Goal: Information Seeking & Learning: Check status

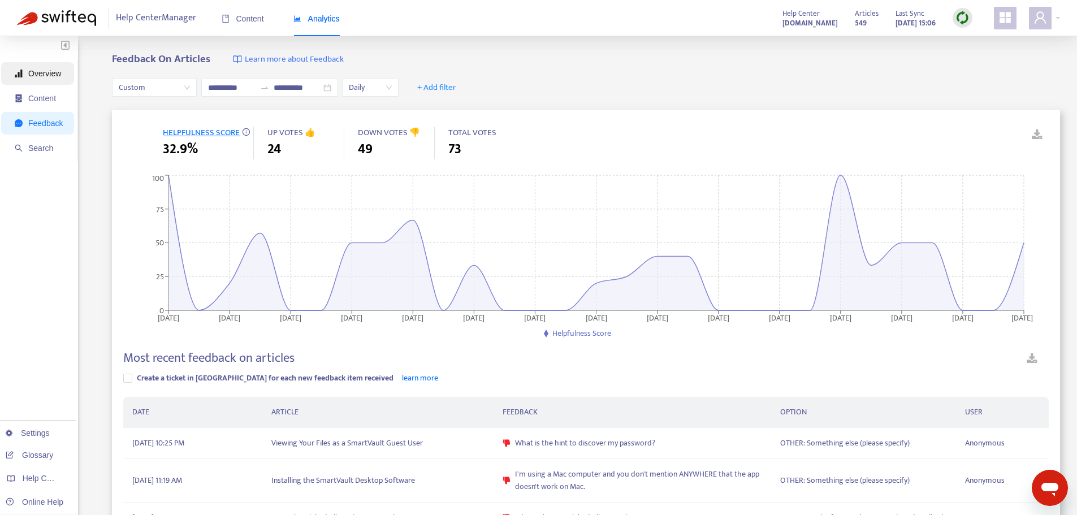
click at [53, 74] on span "Overview" at bounding box center [44, 73] width 33 height 9
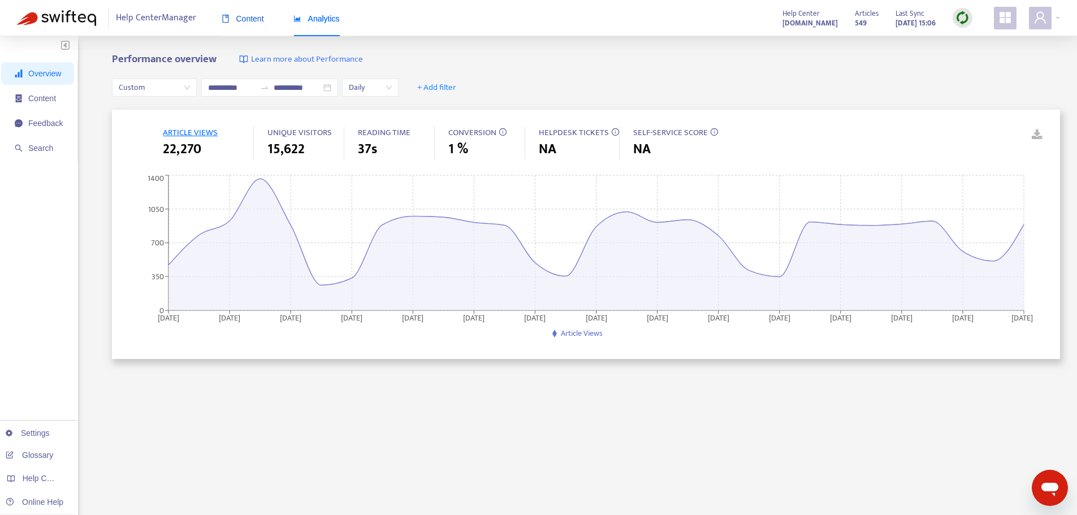
click at [256, 21] on span "Content" at bounding box center [243, 18] width 42 height 9
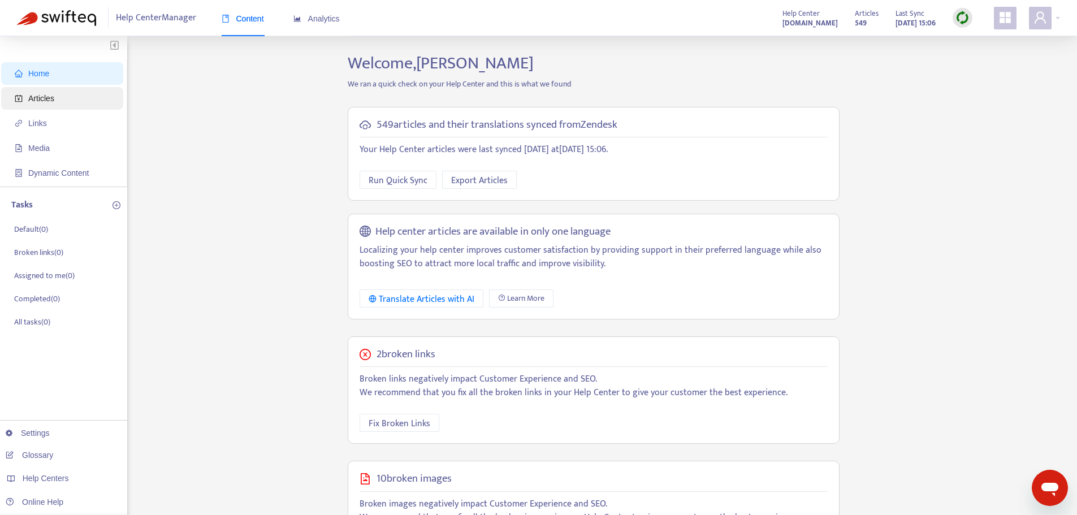
click at [57, 95] on span "Articles" at bounding box center [65, 98] width 100 height 23
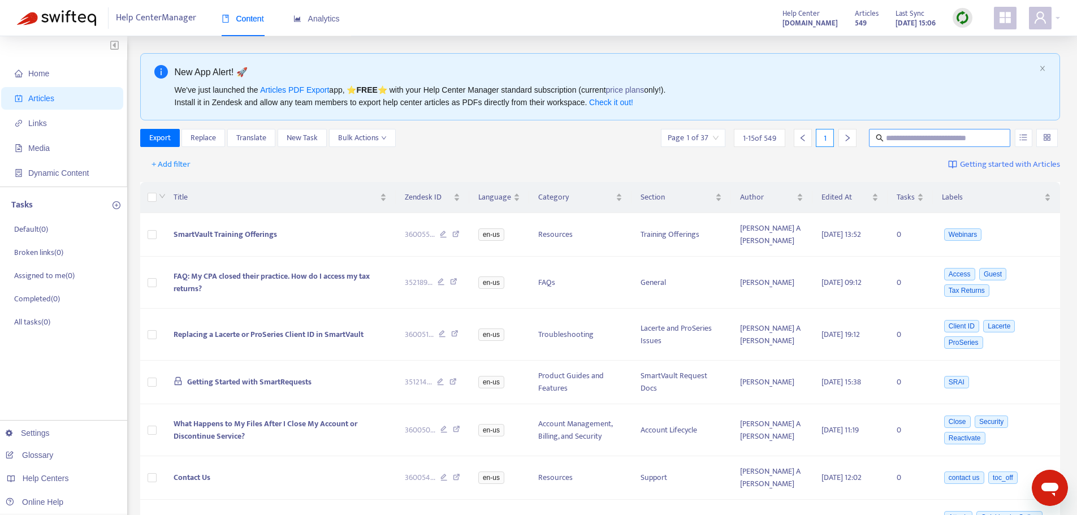
click at [914, 142] on input "text" at bounding box center [940, 138] width 109 height 12
type input "**********"
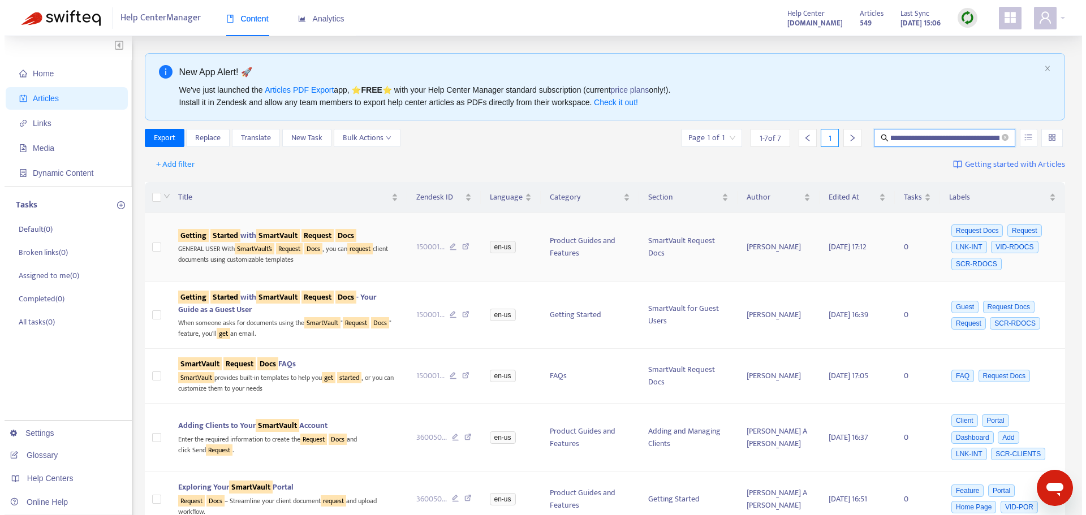
scroll to position [0, 0]
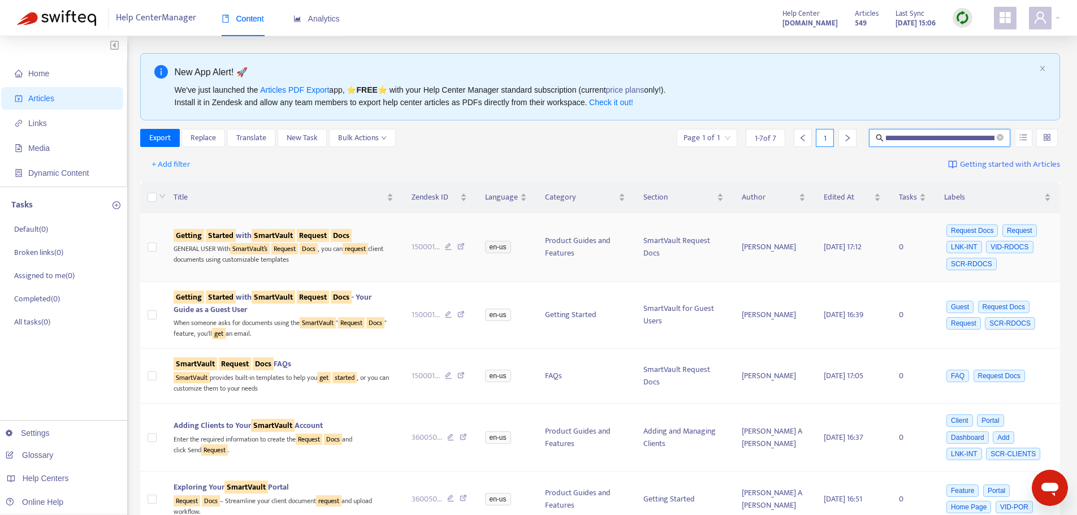
click at [233, 235] on sqkw "Started" at bounding box center [221, 235] width 30 height 13
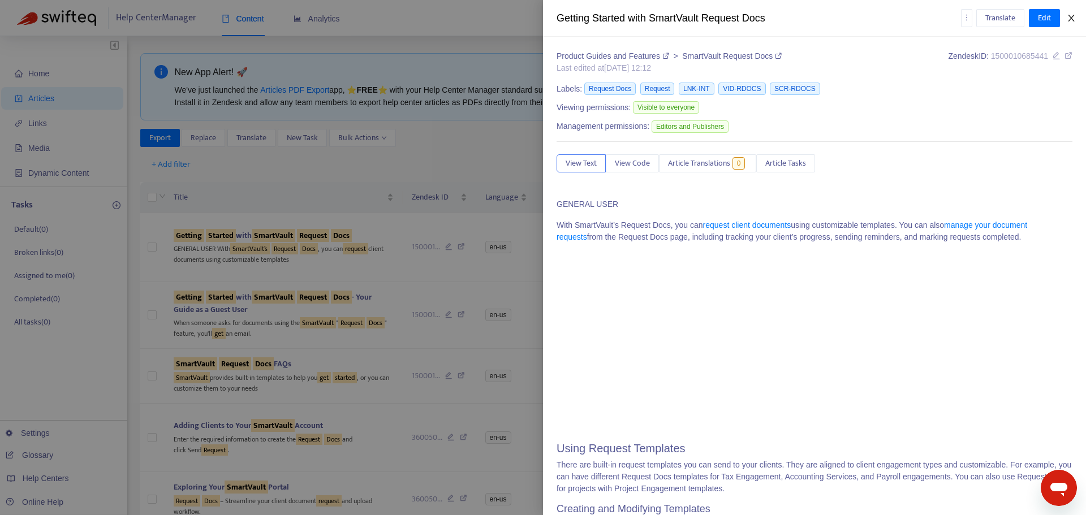
click at [1071, 20] on icon "close" at bounding box center [1070, 18] width 9 height 9
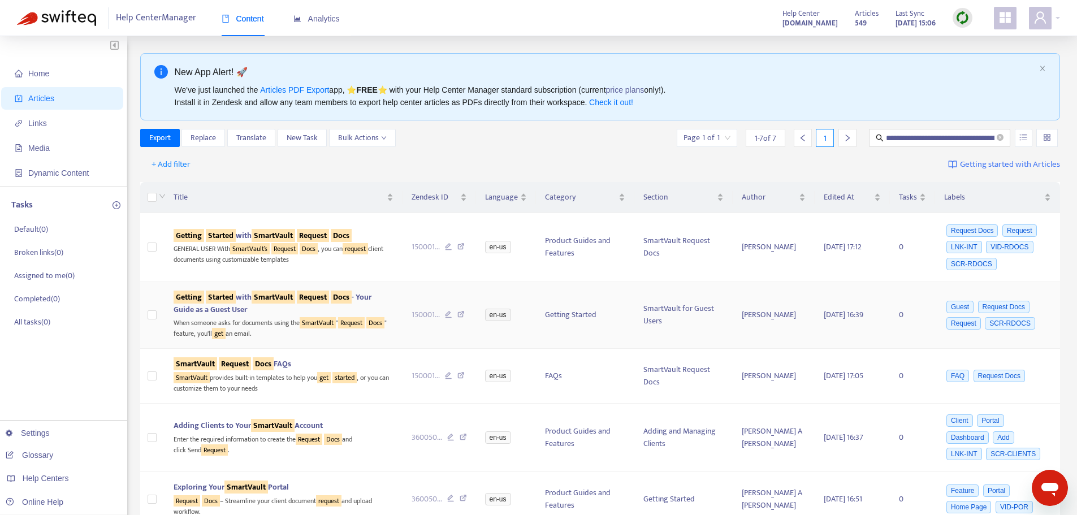
click at [281, 298] on sqkw "SmartVault" at bounding box center [274, 297] width 44 height 13
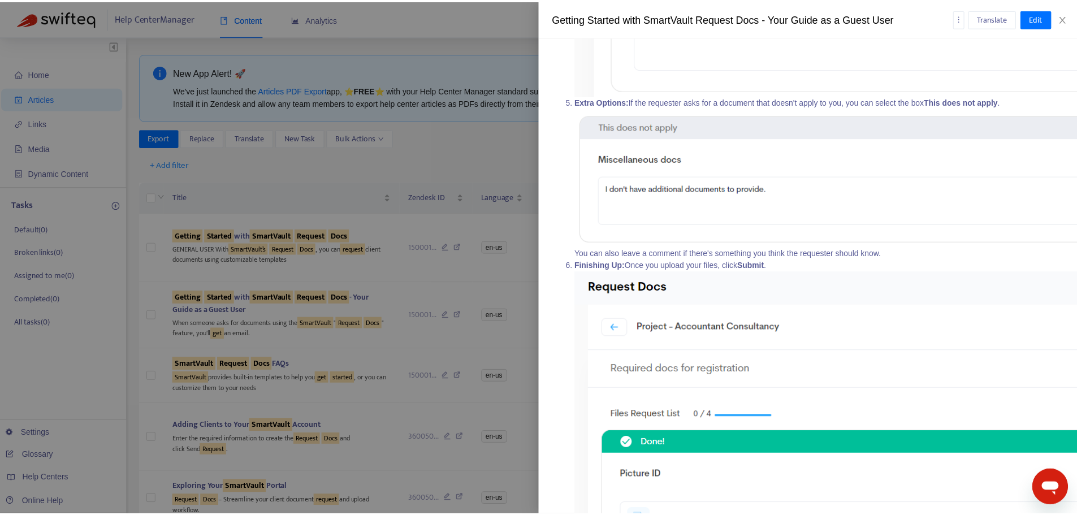
scroll to position [1753, 0]
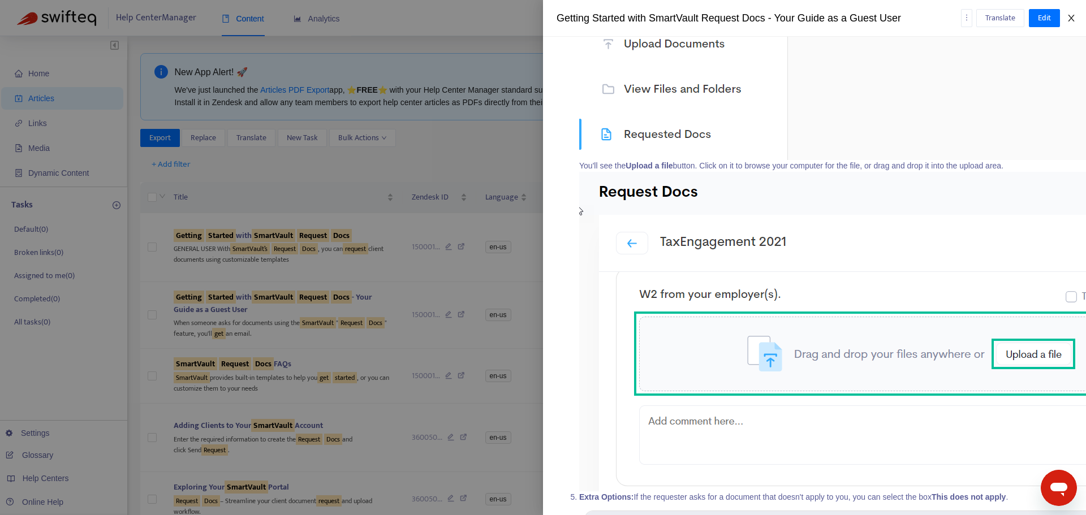
click at [1071, 20] on icon "close" at bounding box center [1070, 18] width 9 height 9
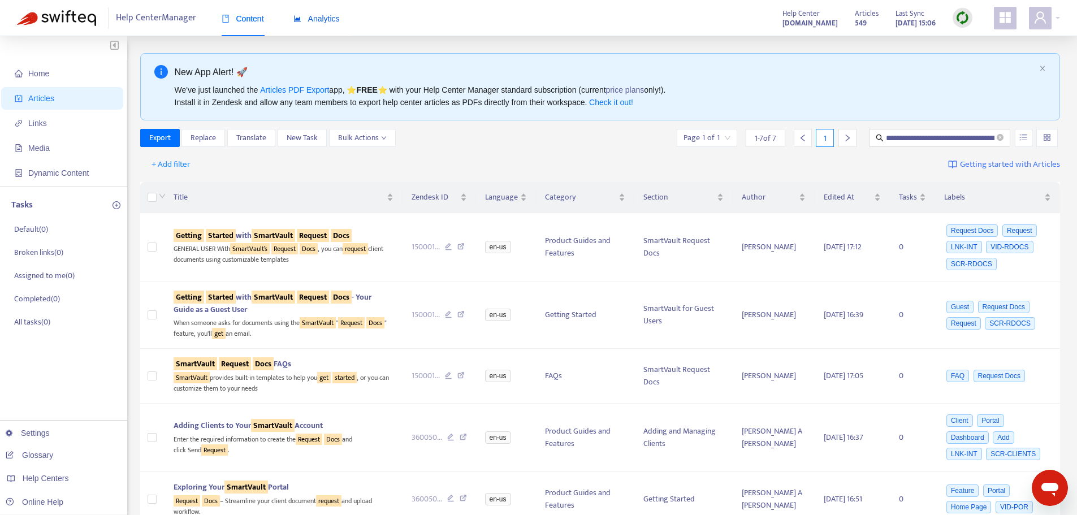
click at [336, 18] on span "Analytics" at bounding box center [316, 18] width 46 height 9
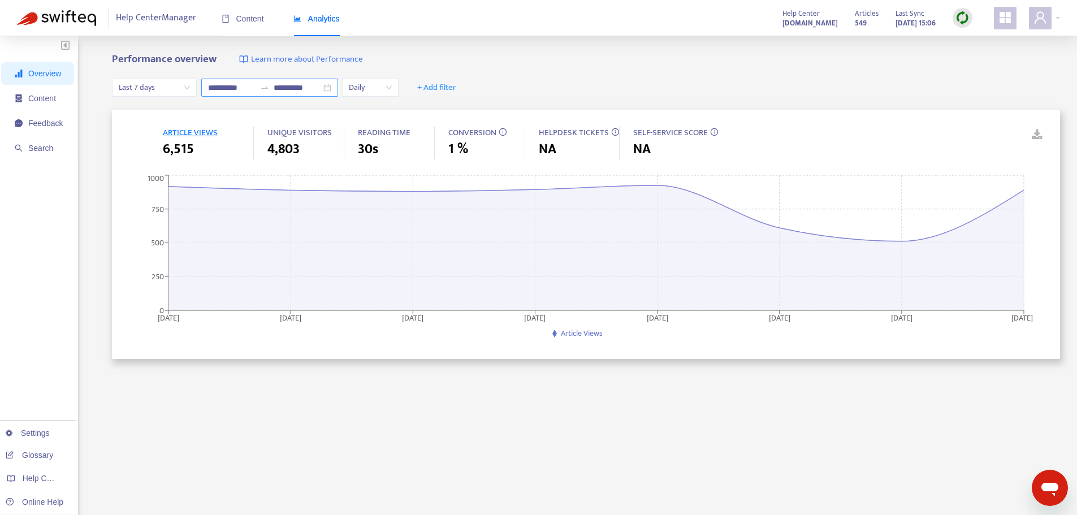
click at [244, 85] on input "**********" at bounding box center [231, 87] width 47 height 12
click at [190, 88] on div "Last 7 days" at bounding box center [154, 88] width 85 height 18
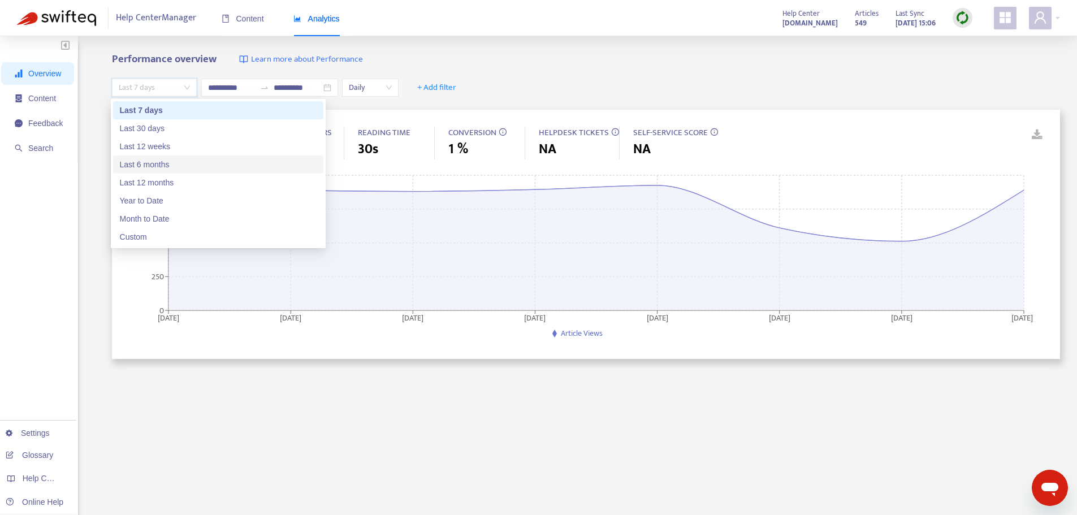
click at [164, 162] on div "Last 6 months" at bounding box center [218, 164] width 197 height 12
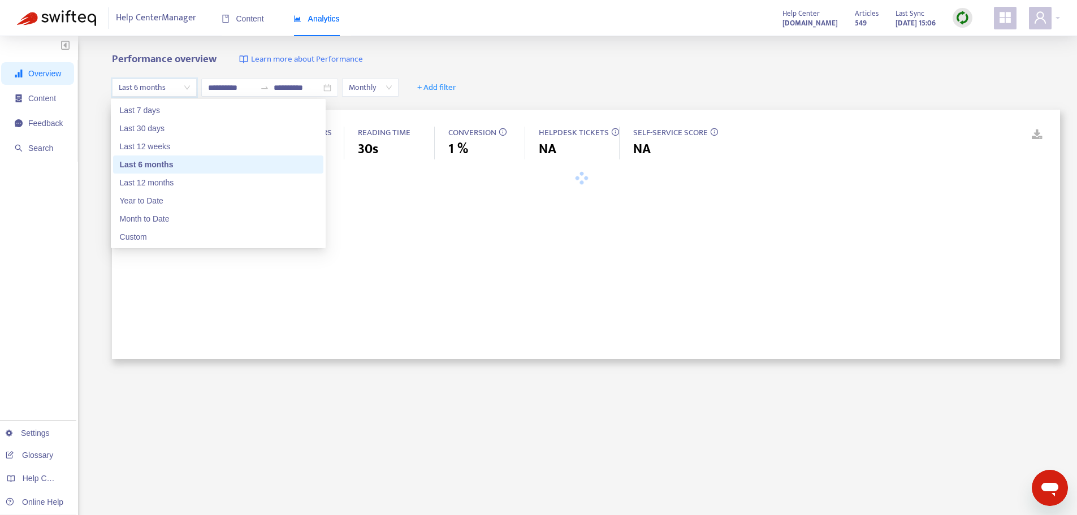
type input "**********"
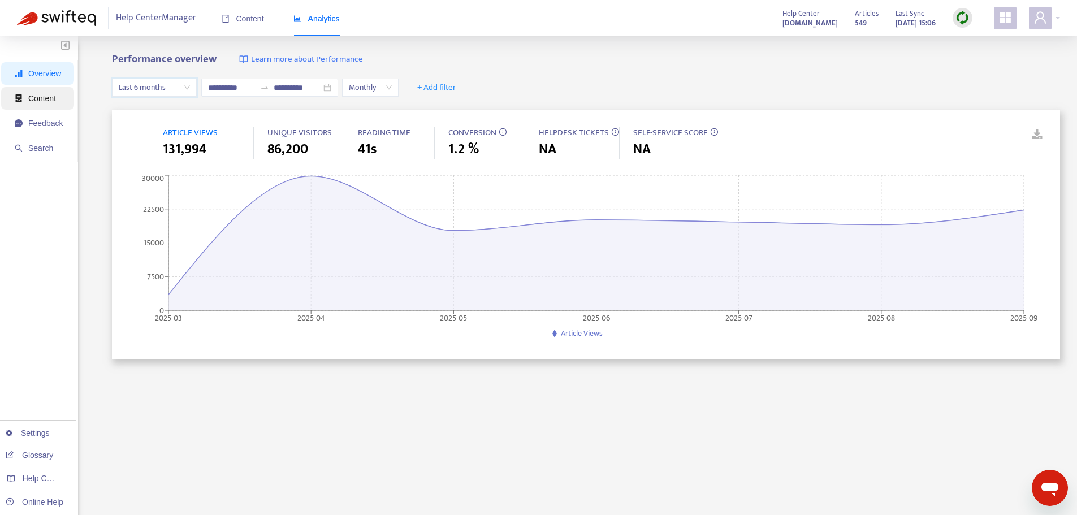
click at [53, 100] on span "Content" at bounding box center [42, 98] width 28 height 9
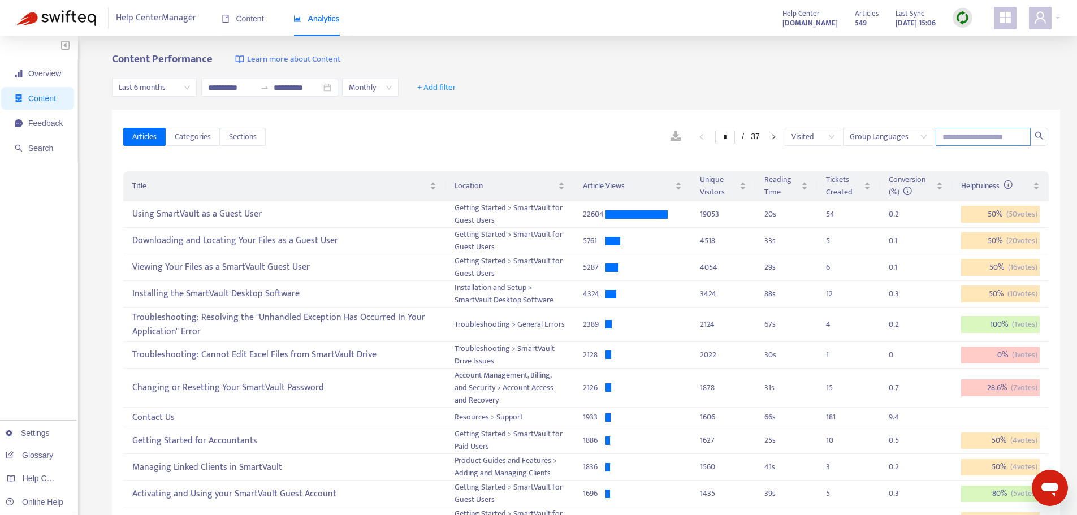
click at [962, 135] on input "text" at bounding box center [983, 137] width 95 height 18
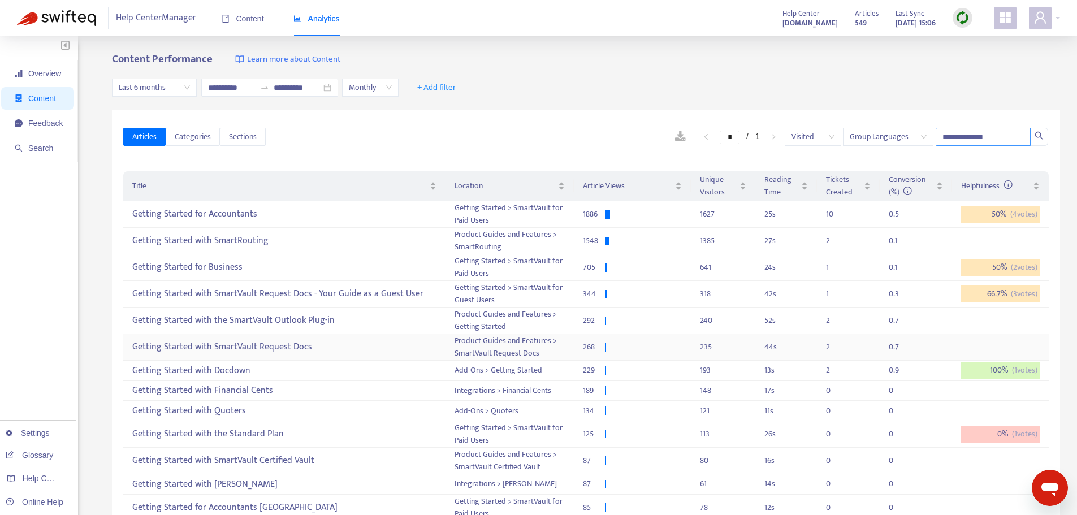
type input "**********"
click at [271, 347] on div "Getting Started with SmartVault Request Docs" at bounding box center [284, 347] width 304 height 19
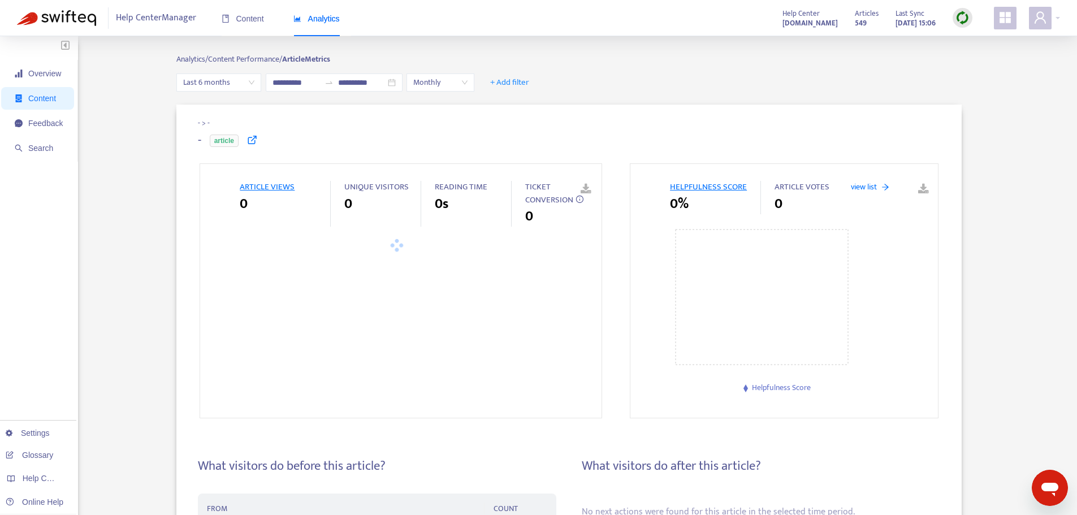
type input "**********"
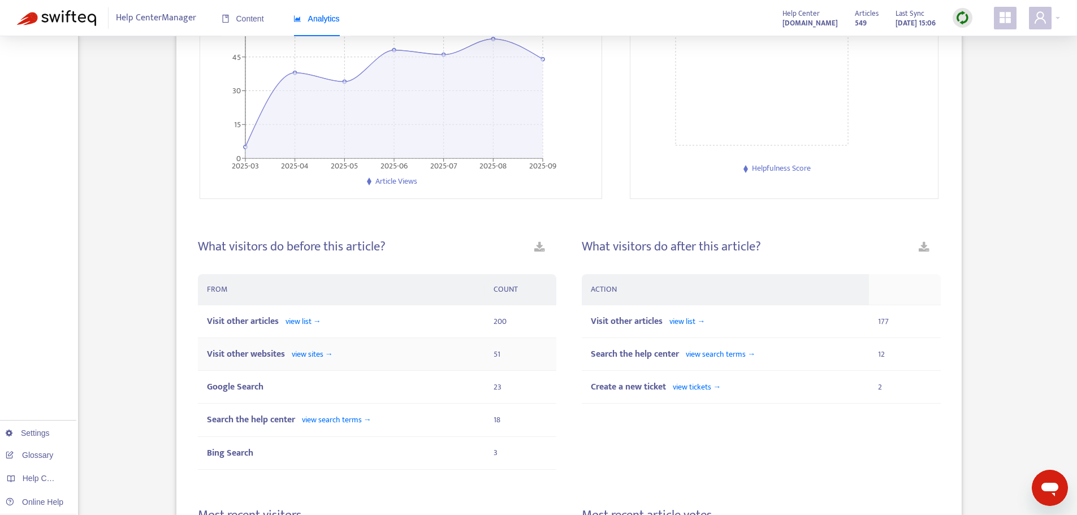
scroll to position [226, 0]
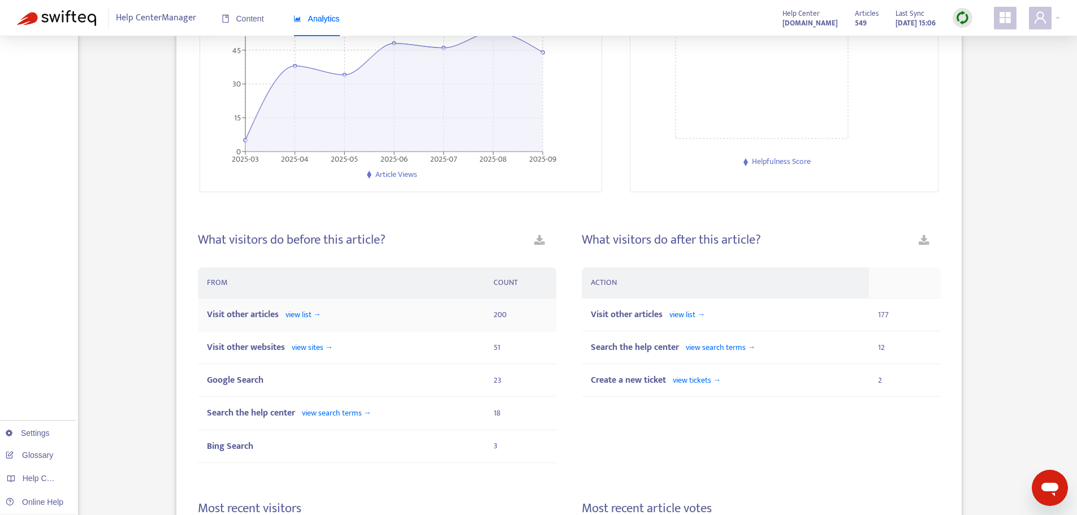
click at [306, 313] on span "view list →" at bounding box center [304, 314] width 36 height 13
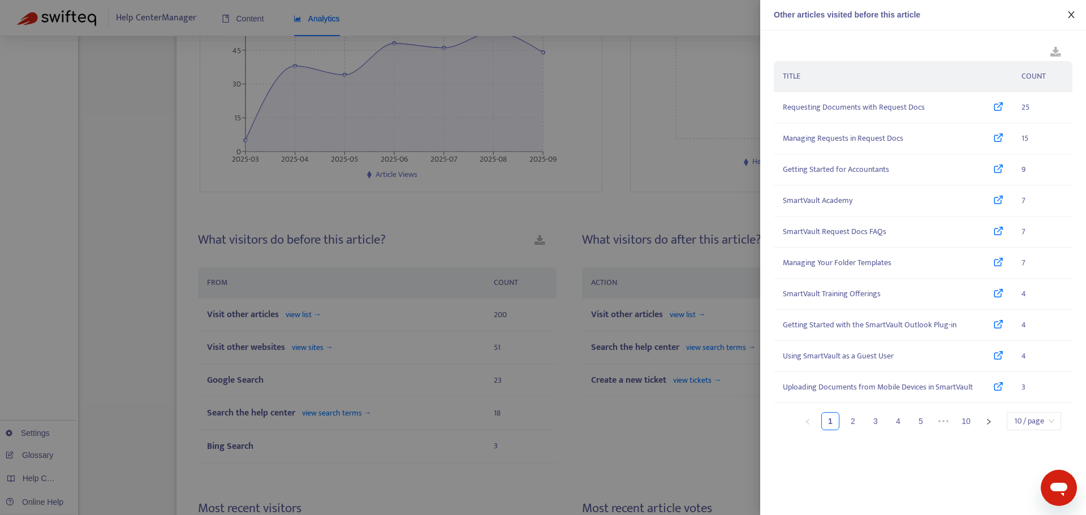
click at [1073, 18] on icon "close" at bounding box center [1070, 14] width 9 height 9
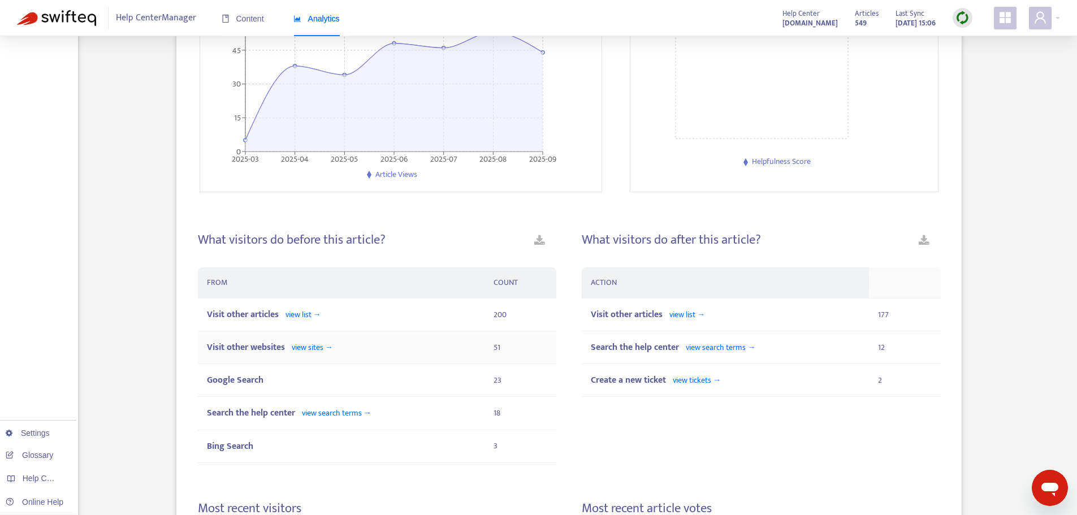
click at [310, 347] on span "view sites →" at bounding box center [312, 347] width 41 height 13
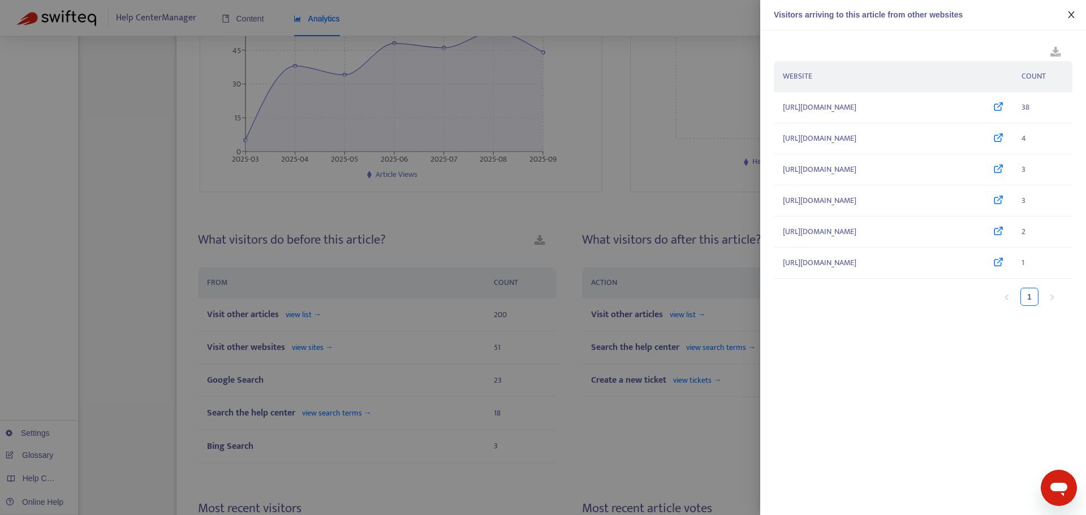
click at [1072, 18] on icon "close" at bounding box center [1070, 14] width 9 height 9
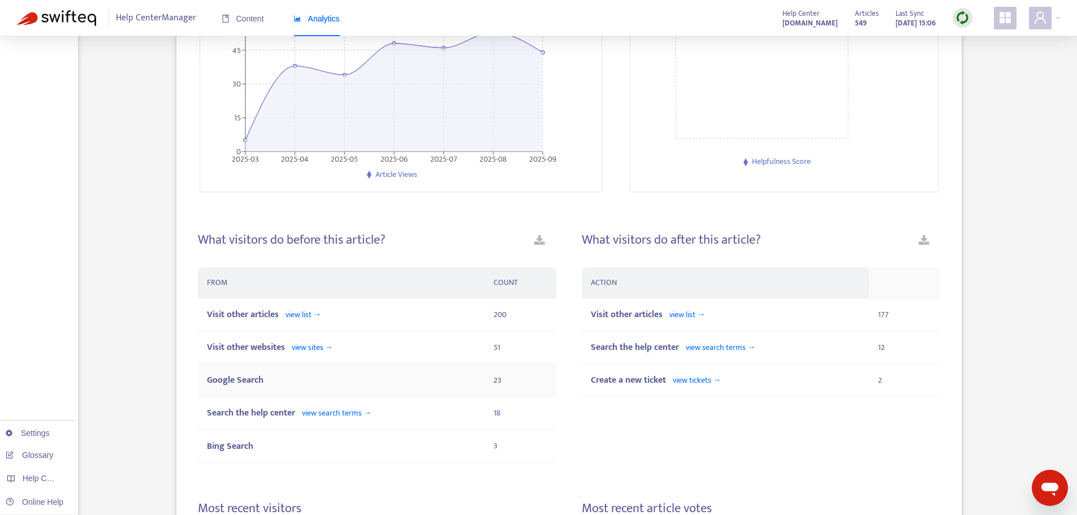
click at [499, 383] on span "23" at bounding box center [498, 380] width 8 height 13
click at [331, 415] on span "view search terms →" at bounding box center [337, 413] width 70 height 13
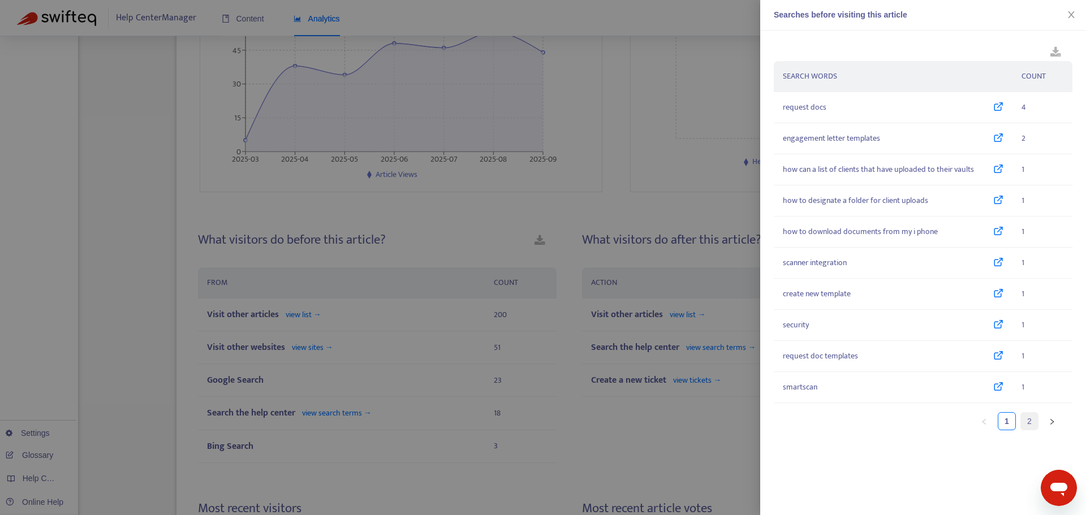
click at [1031, 424] on link "2" at bounding box center [1029, 421] width 17 height 17
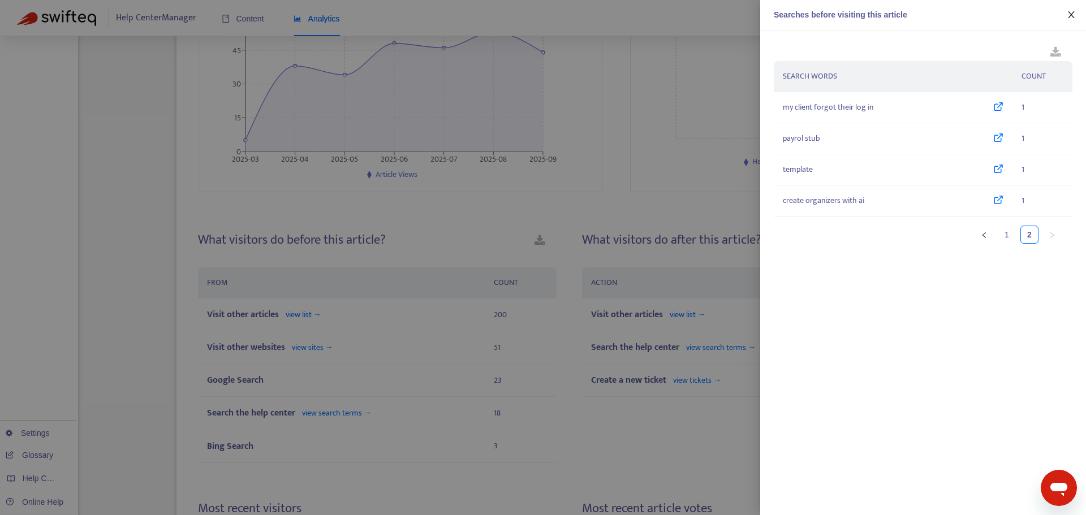
click at [1072, 18] on icon "close" at bounding box center [1070, 14] width 9 height 9
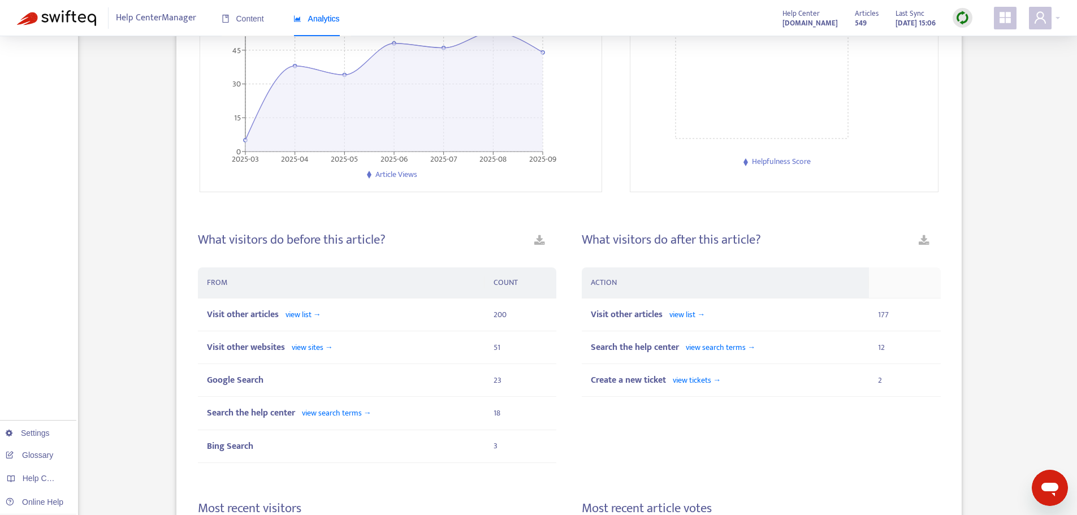
click at [1072, 18] on div "Help Center Manager Content Analytics Help Center [DOMAIN_NAME] Articles 549 La…" at bounding box center [538, 18] width 1077 height 36
click at [709, 380] on span "view tickets →" at bounding box center [697, 380] width 48 height 13
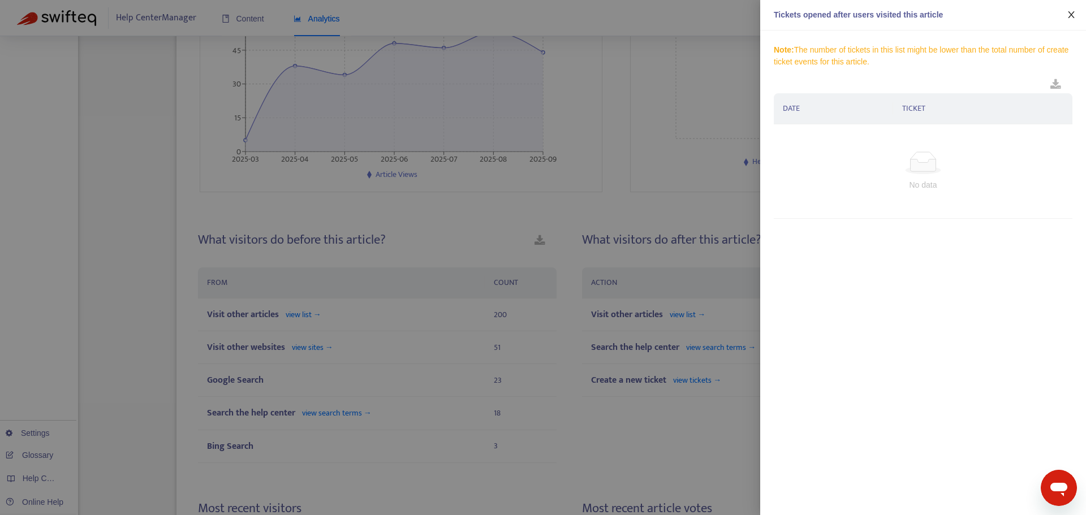
click at [1069, 19] on icon "close" at bounding box center [1070, 14] width 9 height 9
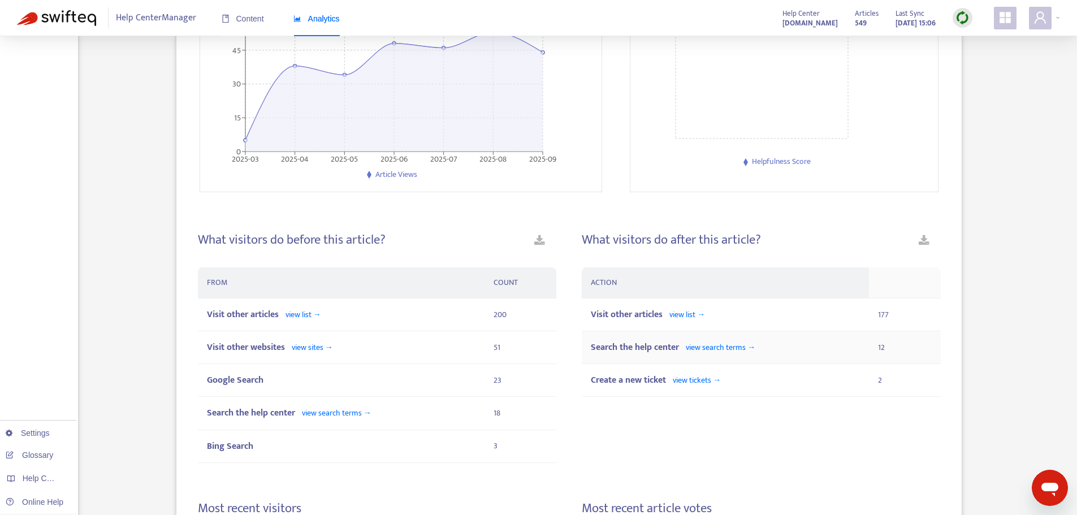
click at [720, 348] on span "view search terms →" at bounding box center [721, 347] width 70 height 13
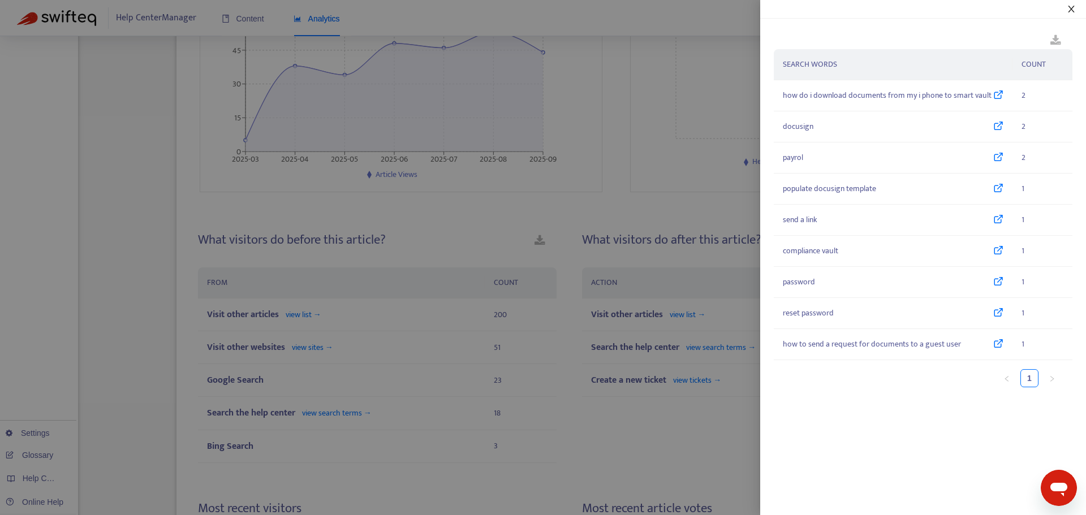
click at [1069, 11] on icon "close" at bounding box center [1071, 9] width 6 height 7
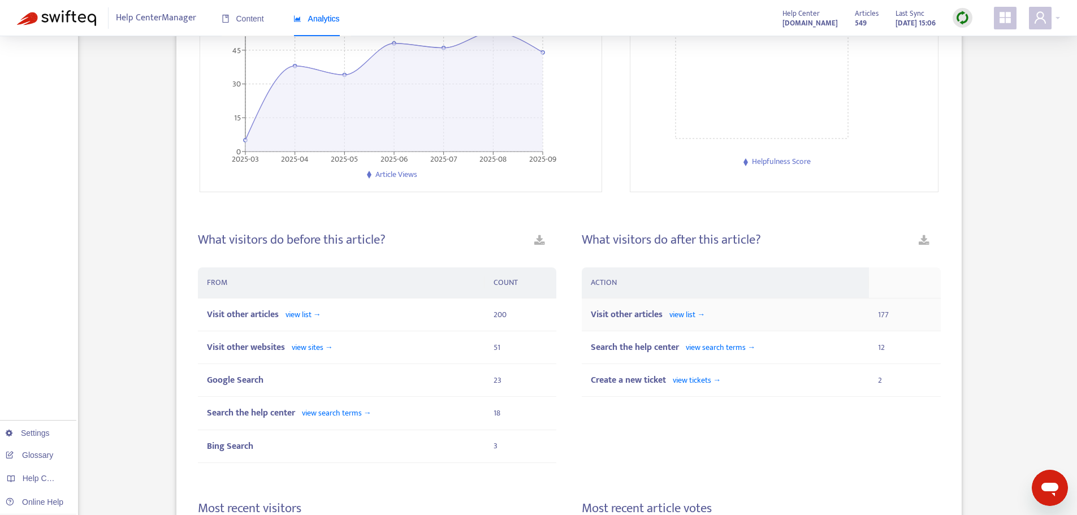
click at [690, 317] on span "view list →" at bounding box center [687, 314] width 36 height 13
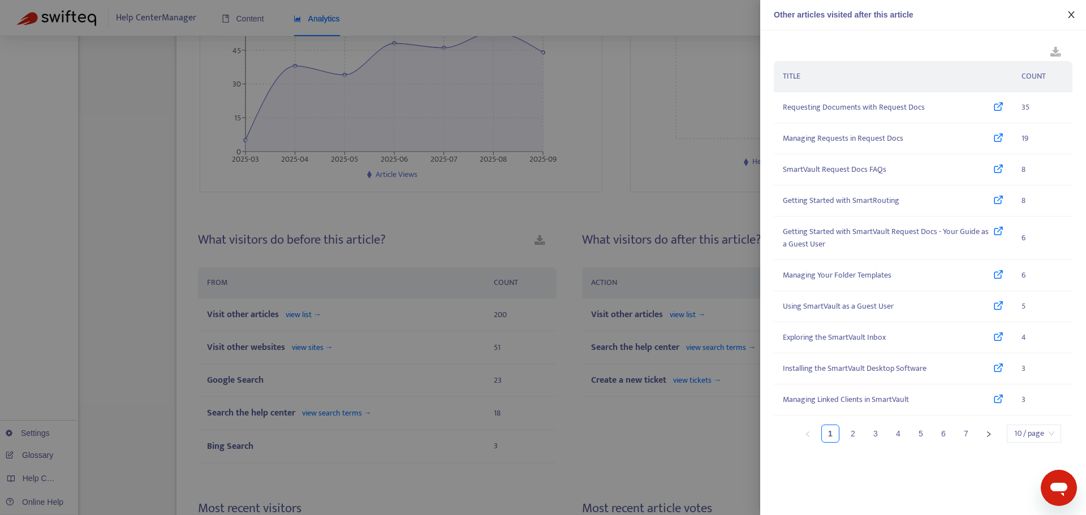
click at [1073, 16] on icon "close" at bounding box center [1070, 14] width 9 height 9
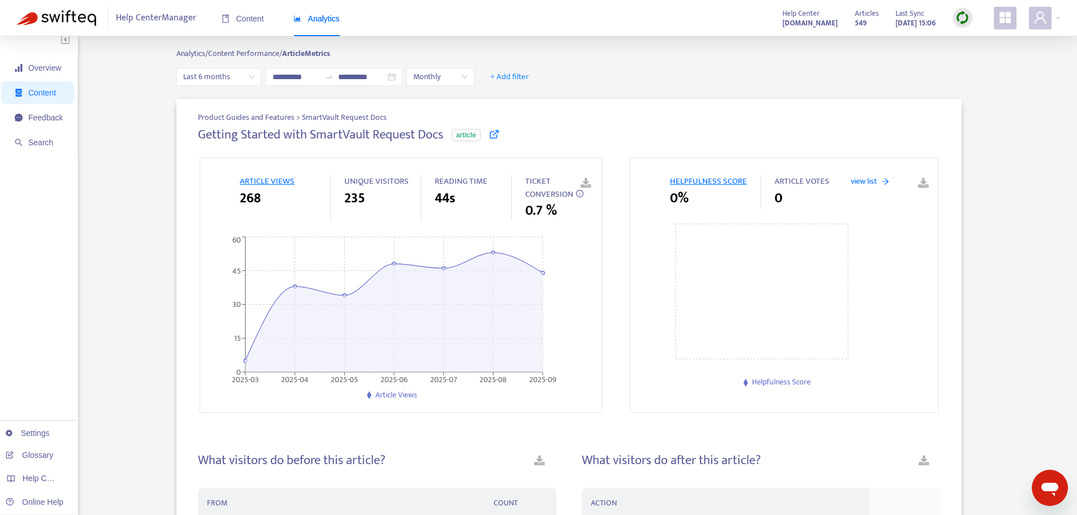
scroll to position [0, 0]
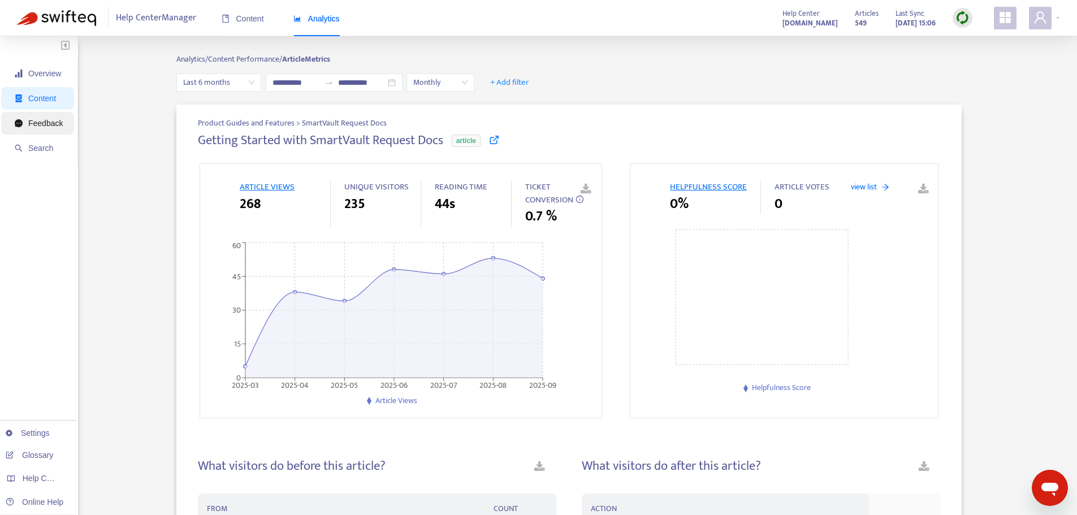
click at [37, 126] on span "Feedback" at bounding box center [45, 123] width 34 height 9
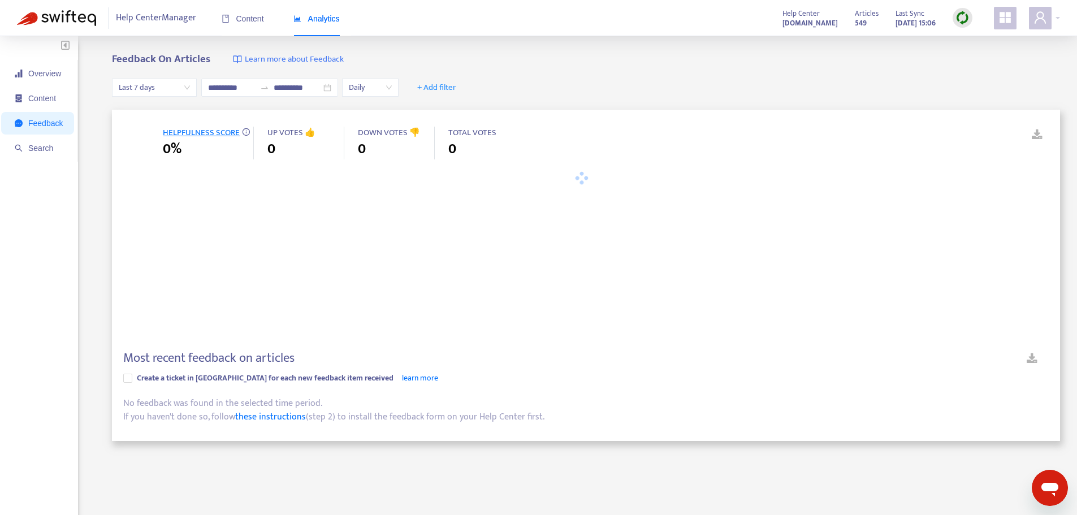
type input "**********"
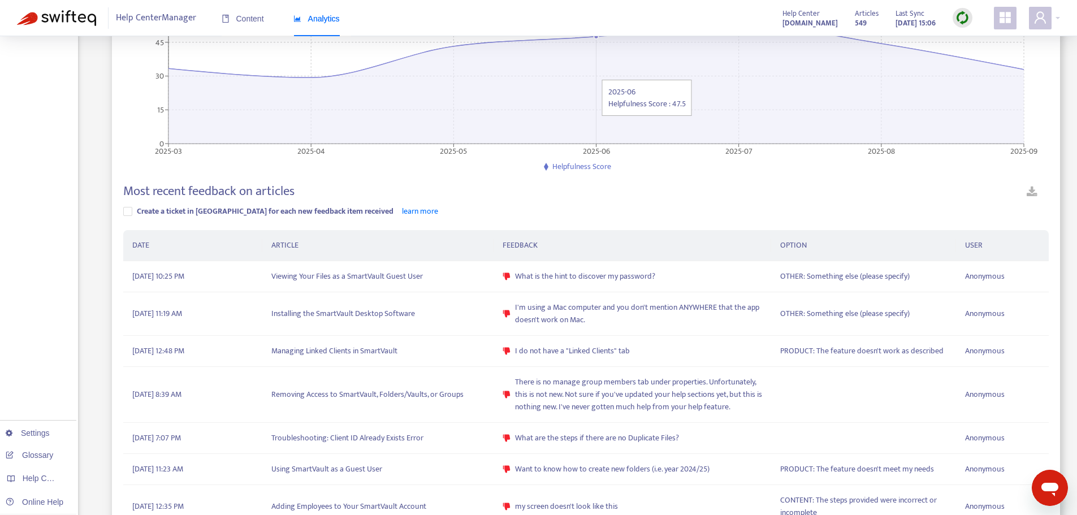
scroll to position [170, 0]
